Goal: Task Accomplishment & Management: Manage account settings

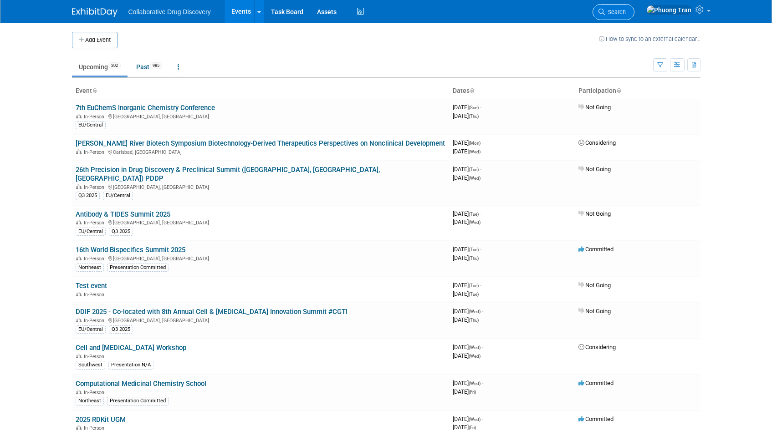
click at [626, 14] on span "Search" at bounding box center [615, 12] width 21 height 7
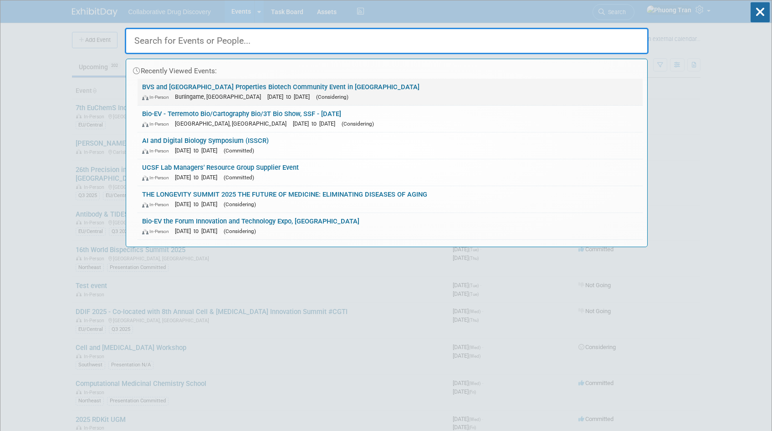
click at [242, 83] on link "BVS and [GEOGRAPHIC_DATA] Properties Biotech Community Event in [GEOGRAPHIC_DAT…" at bounding box center [390, 92] width 505 height 26
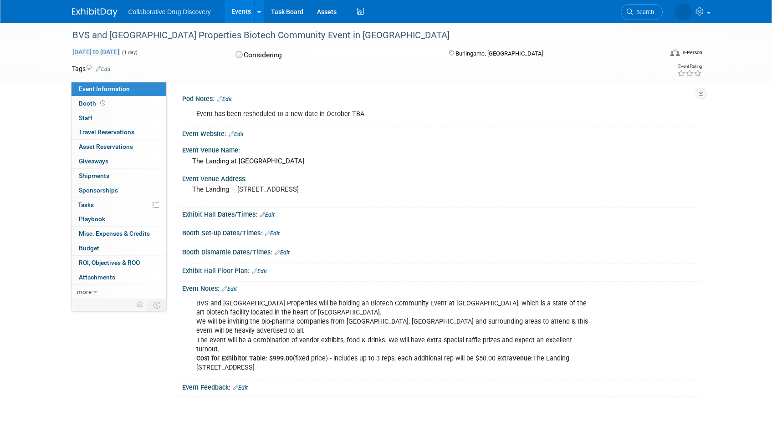
click at [95, 50] on span "Sep 17, 2025 to Sep 17, 2025" at bounding box center [96, 52] width 48 height 8
type input "Sep 17, 2025"
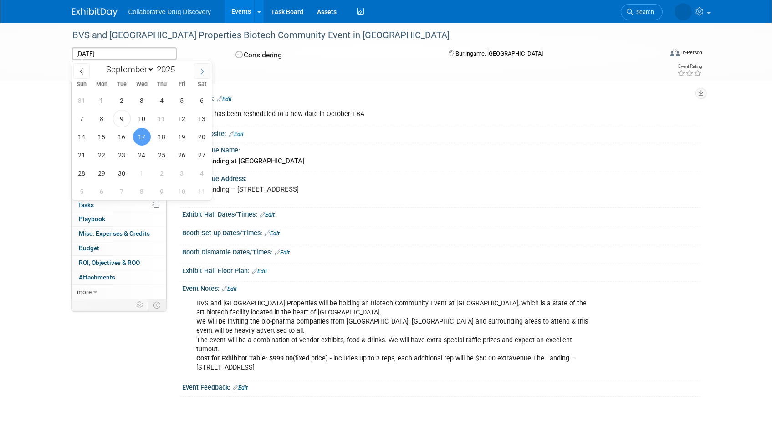
click at [204, 73] on icon at bounding box center [202, 71] width 6 height 6
select select "9"
click at [140, 133] on span "15" at bounding box center [142, 137] width 18 height 18
type input "Oct 15, 2025"
click at [144, 138] on span "15" at bounding box center [142, 137] width 18 height 18
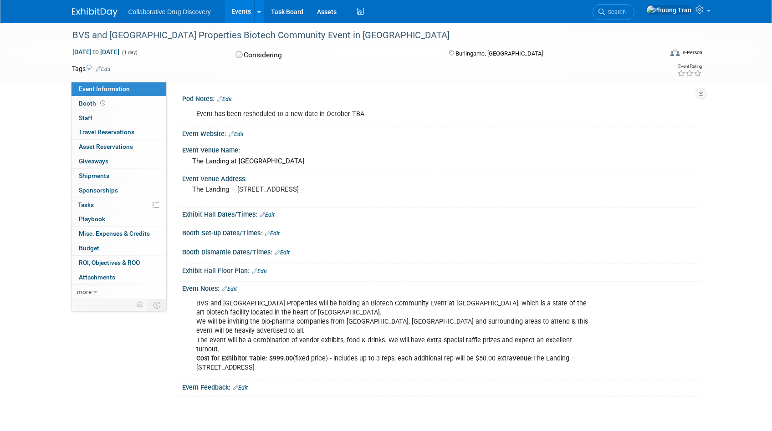
click at [112, 68] on td at bounding box center [353, 68] width 485 height 9
click at [102, 69] on link "Edit" at bounding box center [103, 69] width 15 height 6
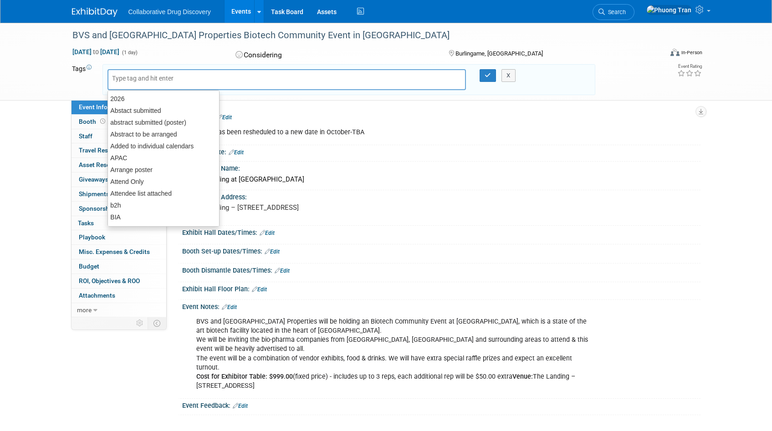
click at [270, 63] on div "Tags Edit X" at bounding box center [333, 80] width 523 height 34
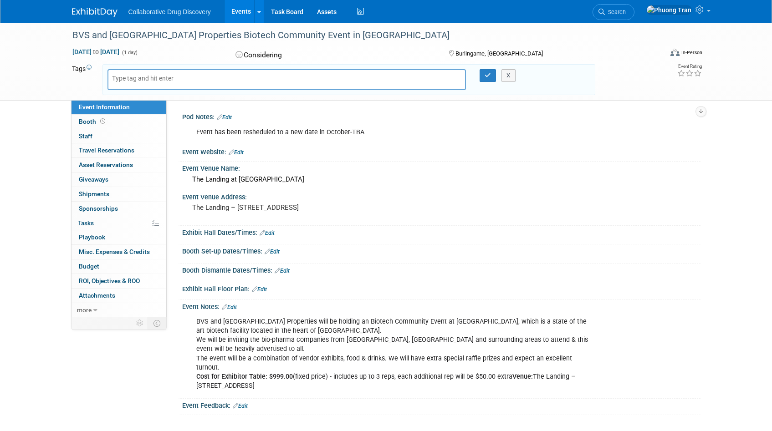
click at [271, 56] on div "Considering" at bounding box center [333, 55] width 201 height 16
click at [486, 78] on button "button" at bounding box center [488, 75] width 16 height 13
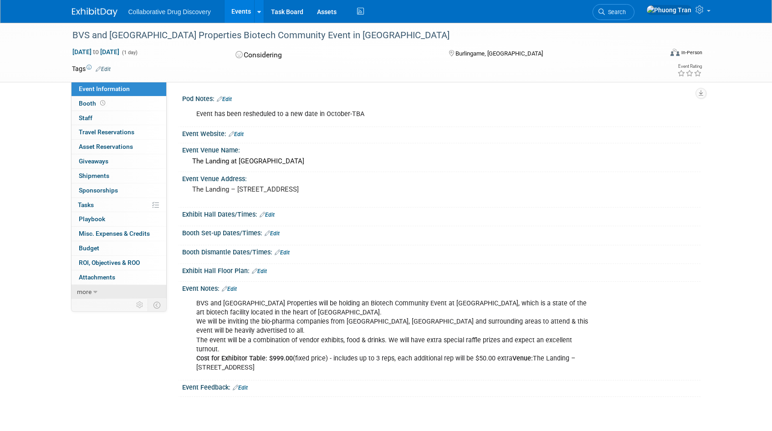
click at [84, 297] on link "more" at bounding box center [119, 292] width 95 height 14
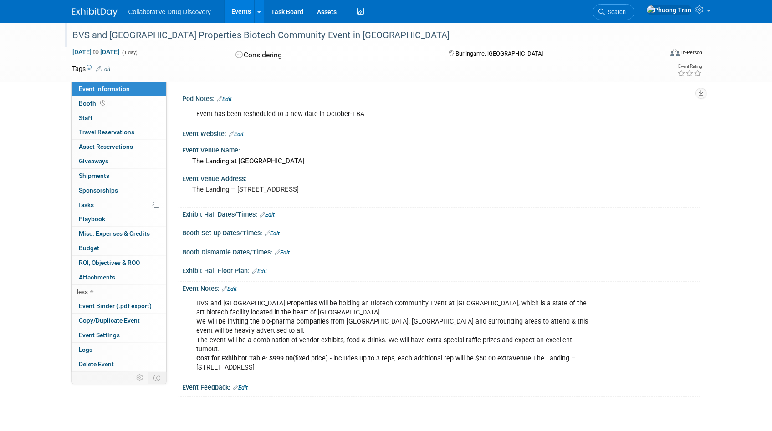
click at [116, 35] on div "BVS and [GEOGRAPHIC_DATA] Properties Biotech Community Event in [GEOGRAPHIC_DAT…" at bounding box center [359, 35] width 580 height 16
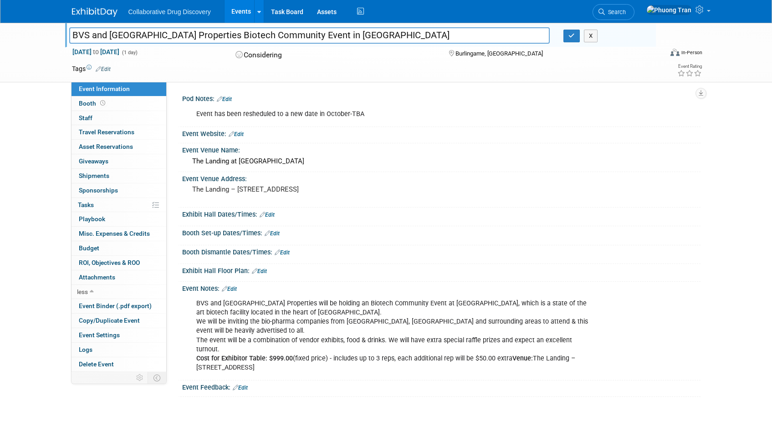
click at [260, 52] on div "Considering" at bounding box center [333, 55] width 201 height 16
click at [243, 13] on link "Events" at bounding box center [241, 11] width 33 height 23
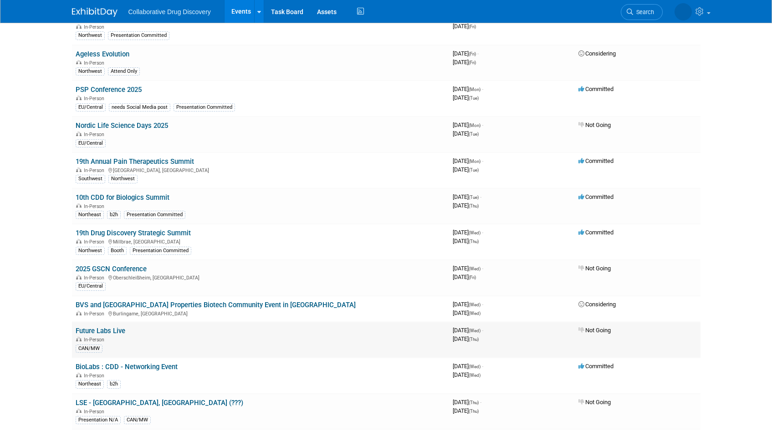
scroll to position [2766, 0]
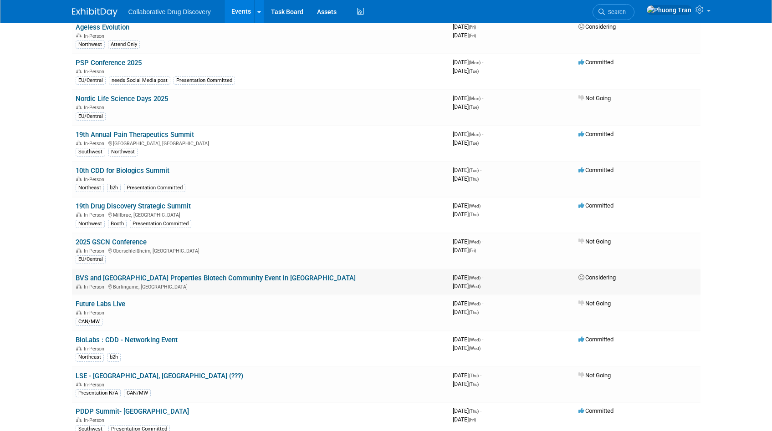
click at [588, 274] on span "Considering" at bounding box center [596, 277] width 37 height 7
click at [212, 274] on link "BVS and [GEOGRAPHIC_DATA] Properties Biotech Community Event in [GEOGRAPHIC_DAT…" at bounding box center [216, 278] width 280 height 8
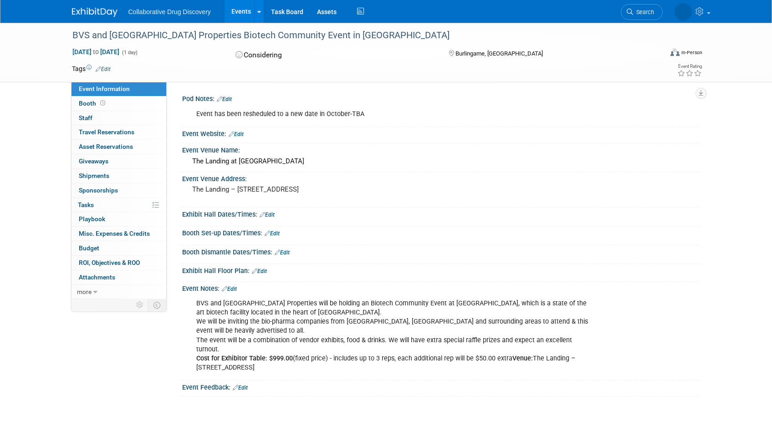
click at [252, 53] on div "Considering" at bounding box center [333, 55] width 201 height 16
click at [207, 30] on div "BVS and [GEOGRAPHIC_DATA] Properties Biotech Community Event in [GEOGRAPHIC_DAT…" at bounding box center [359, 35] width 580 height 16
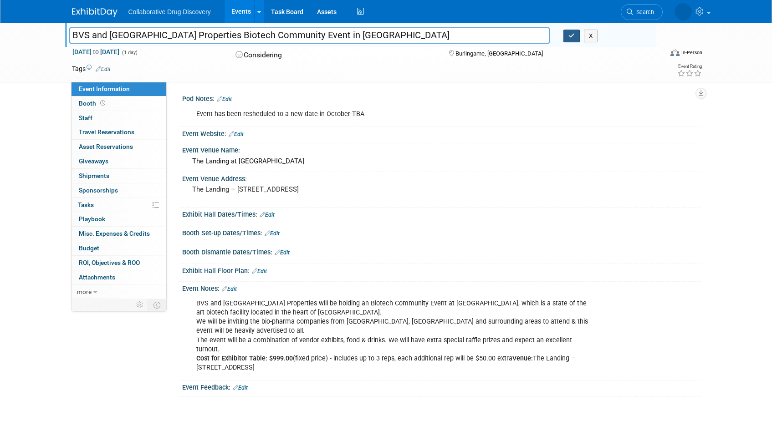
click at [573, 35] on icon "button" at bounding box center [571, 36] width 6 height 6
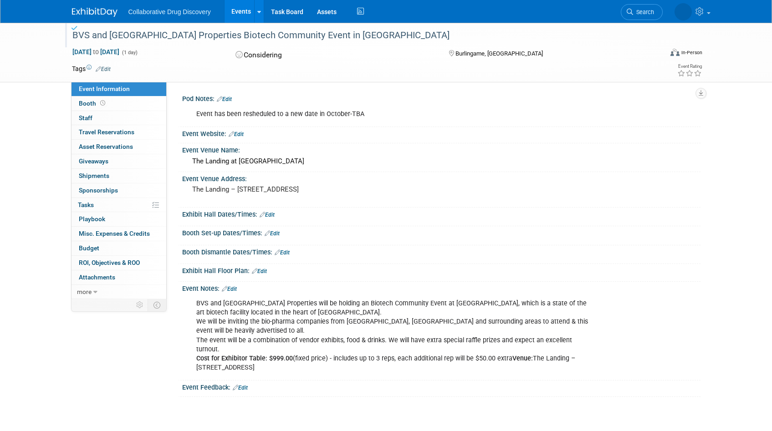
click at [256, 56] on div "Considering" at bounding box center [333, 55] width 201 height 16
click at [91, 291] on span "more" at bounding box center [84, 291] width 15 height 7
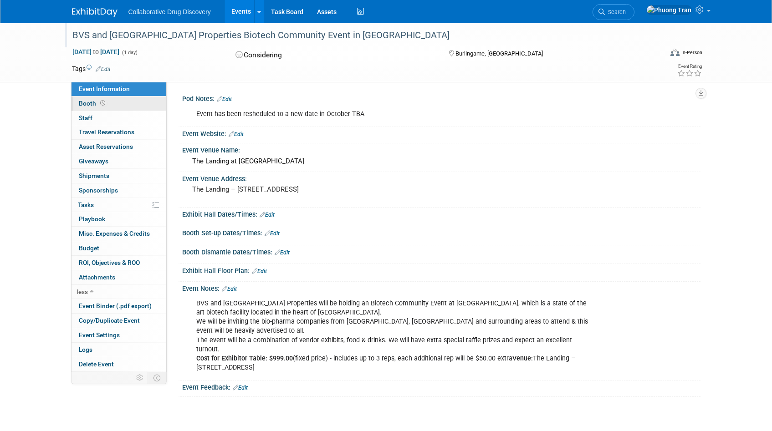
click at [105, 102] on span at bounding box center [102, 103] width 9 height 7
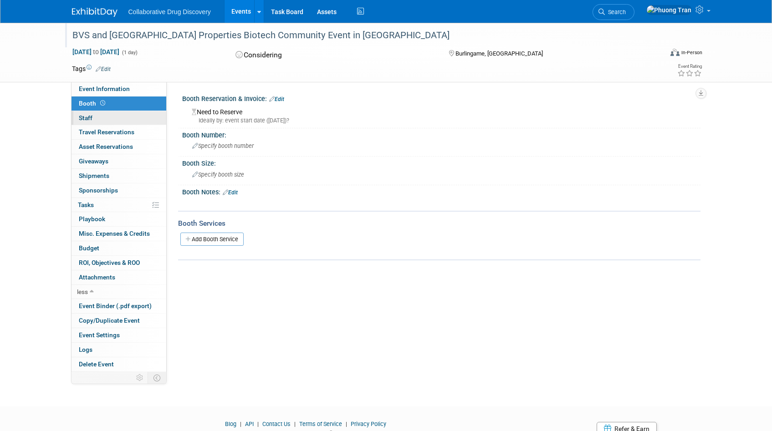
click at [127, 118] on link "0 Staff 0" at bounding box center [119, 118] width 95 height 14
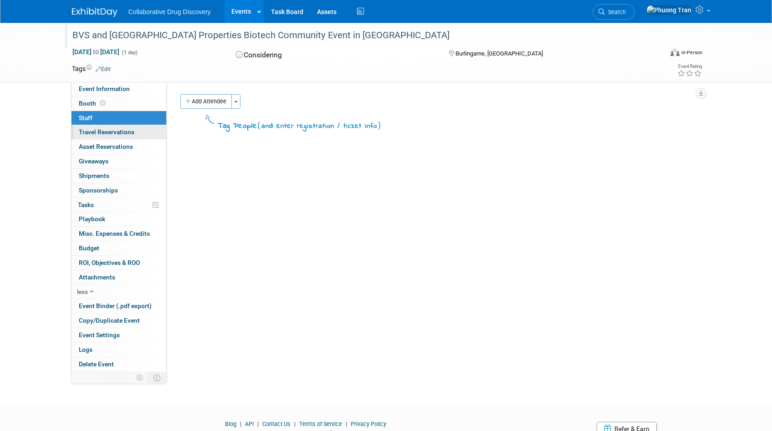
click at [119, 125] on link "0 Travel Reservations 0" at bounding box center [119, 132] width 95 height 14
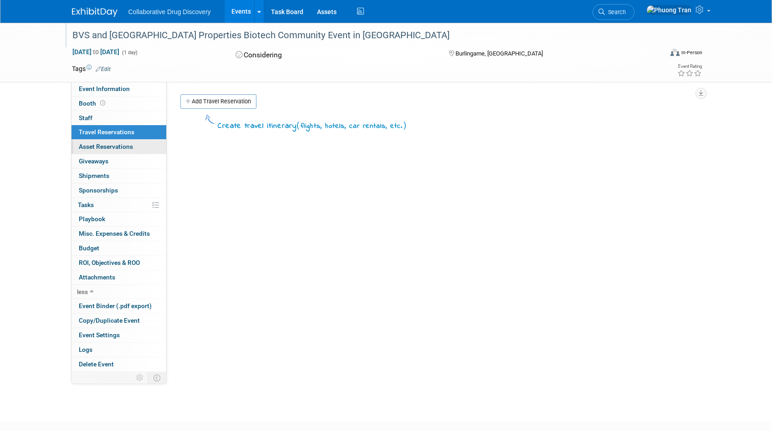
click at [118, 146] on span "Asset Reservations 0" at bounding box center [106, 146] width 54 height 7
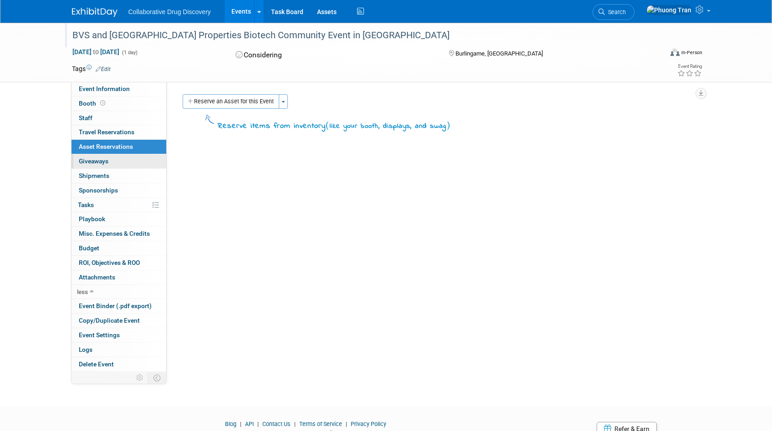
click at [115, 160] on link "0 Giveaways 0" at bounding box center [119, 161] width 95 height 14
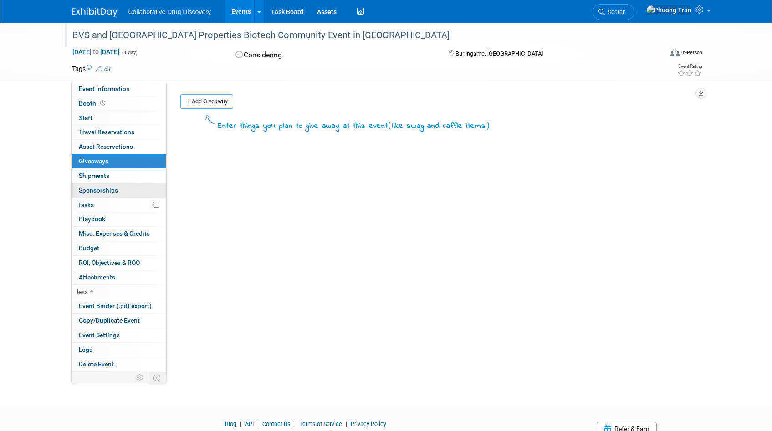
click at [109, 192] on span "Sponsorships 0" at bounding box center [98, 190] width 39 height 7
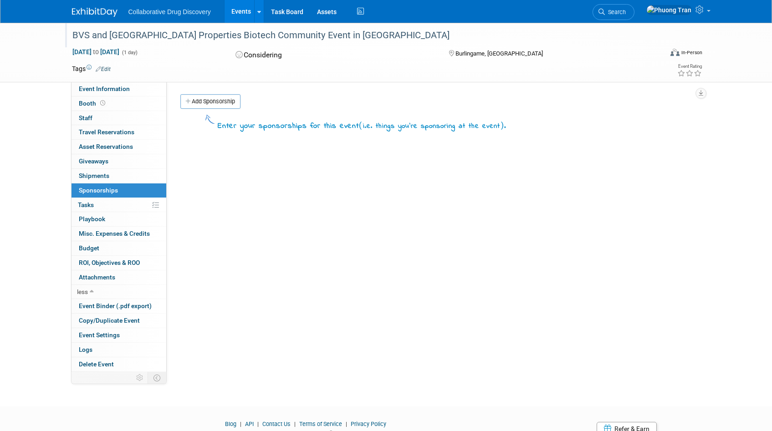
click at [109, 69] on link "Edit" at bounding box center [103, 69] width 15 height 6
